Goal: Navigation & Orientation: Find specific page/section

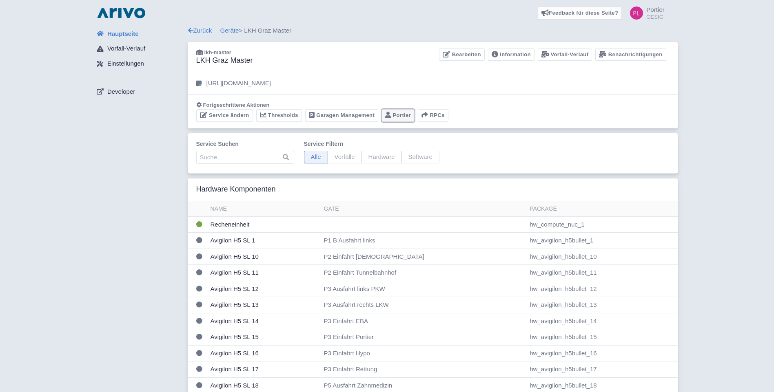
click at [397, 116] on link "Portier" at bounding box center [397, 115] width 33 height 13
